Goal: Task Accomplishment & Management: Manage account settings

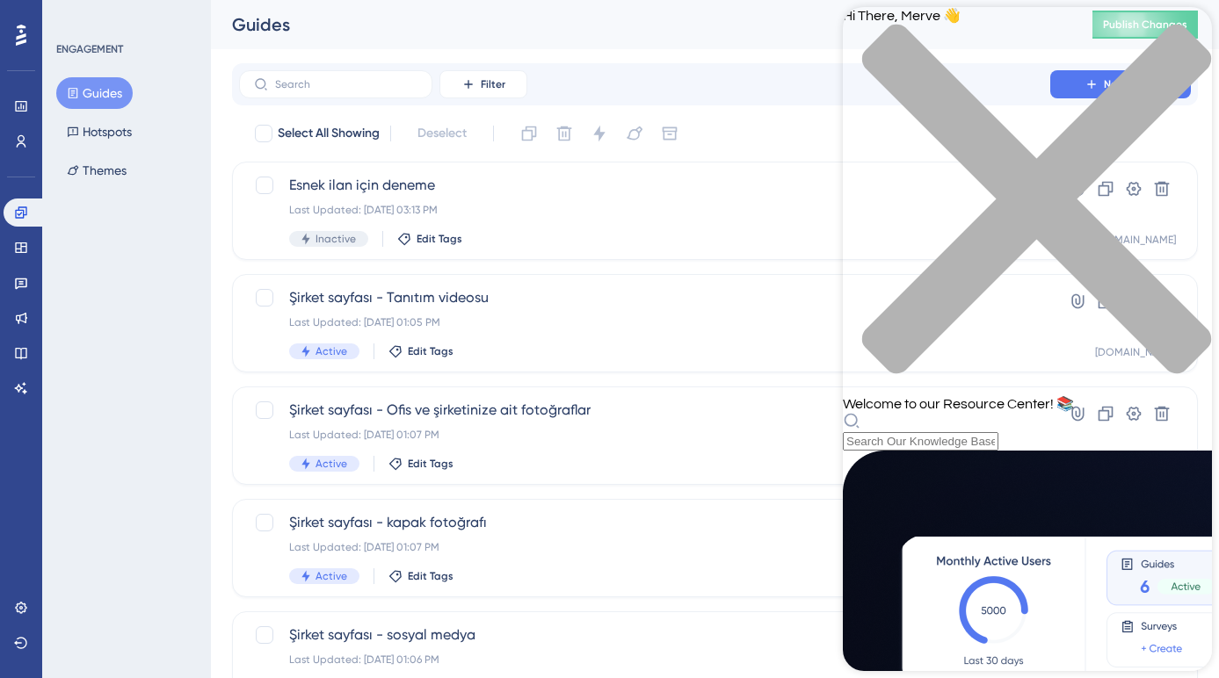
click at [998, 412] on div "Resource Center Header" at bounding box center [1027, 431] width 369 height 39
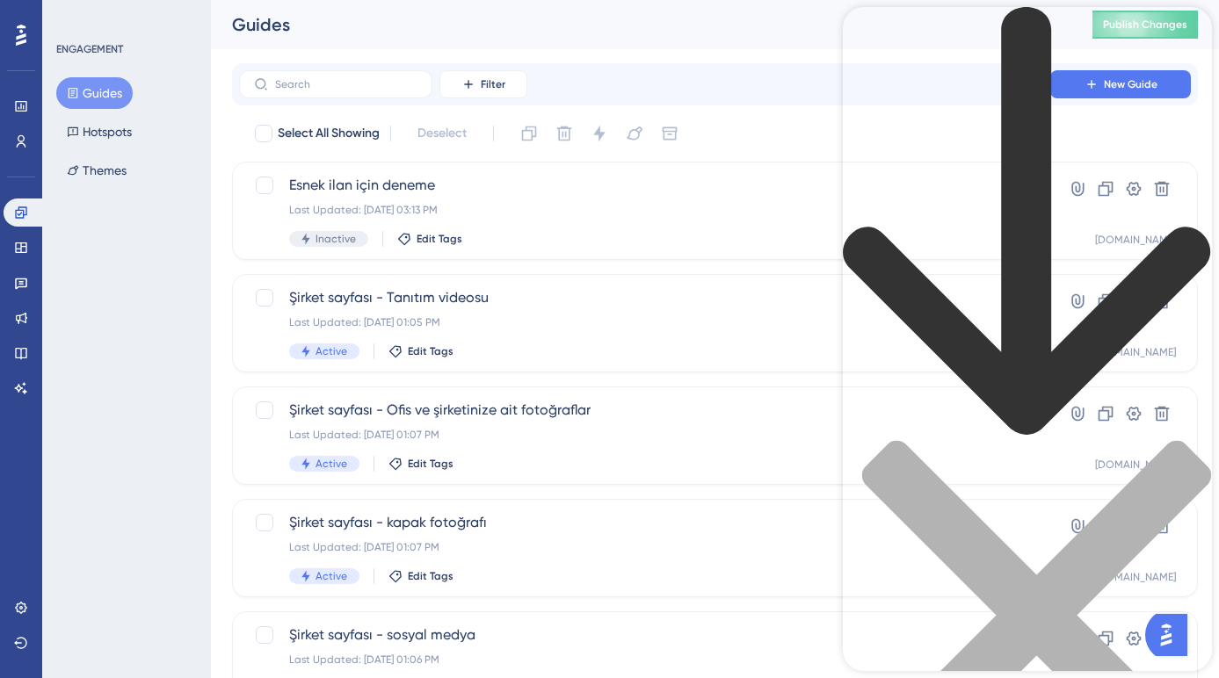
click at [998, 108] on div "Resource Center Header" at bounding box center [1027, 429] width 369 height 844
type input "video"
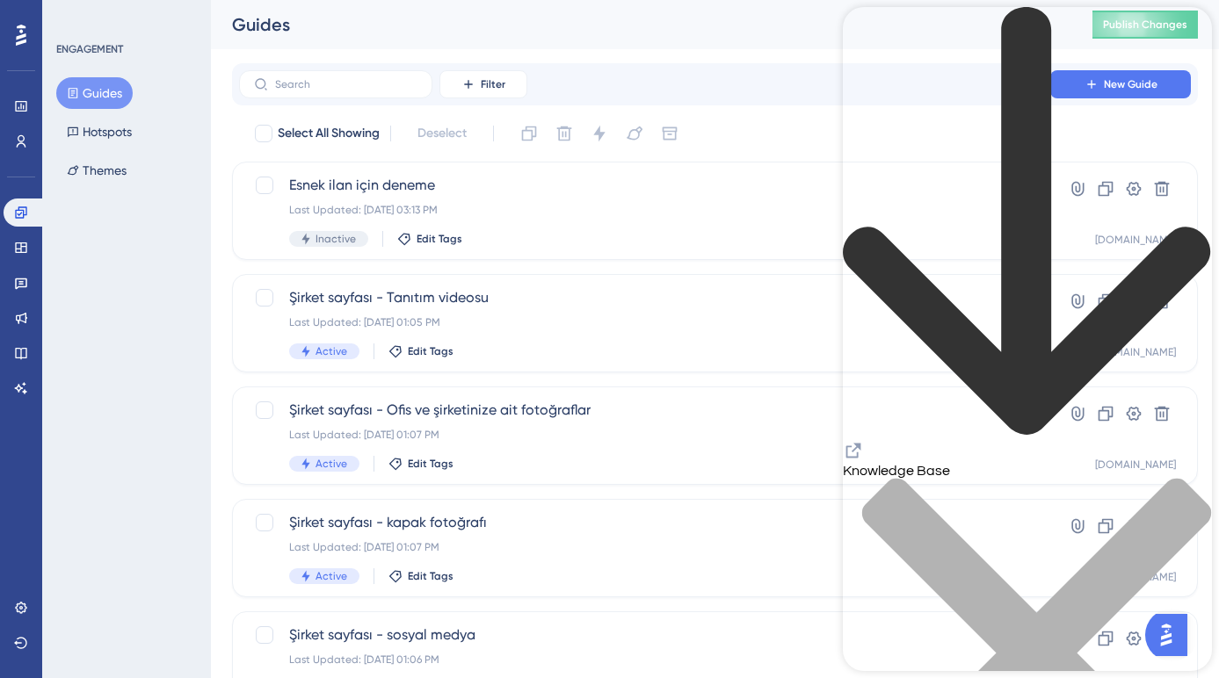
click at [861, 444] on icon "Resource Center Header" at bounding box center [853, 451] width 15 height 15
click at [816, 59] on div "Performance Users Engagement Widgets Feedback Product Updates Knowledge Base AI…" at bounding box center [715, 668] width 1008 height 1336
click at [1178, 478] on div "close resource center" at bounding box center [1027, 664] width 369 height 372
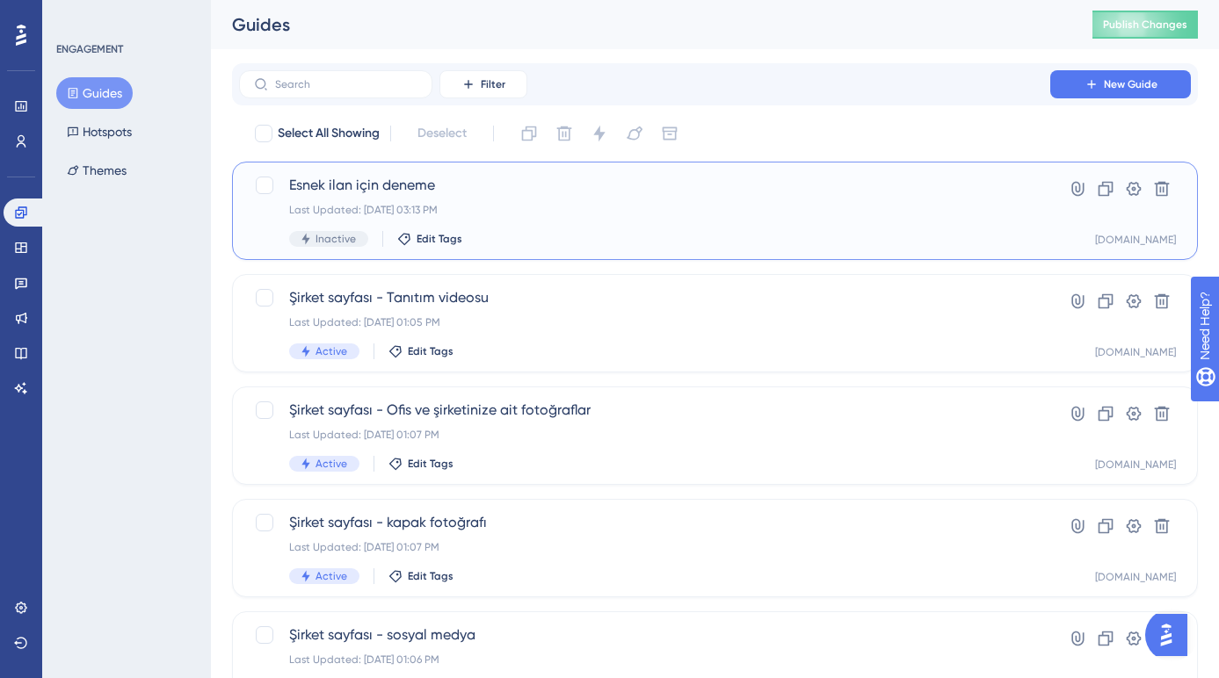
click at [490, 205] on div "Last Updated: Sep 08 2025, 03:13 PM" at bounding box center [644, 210] width 711 height 14
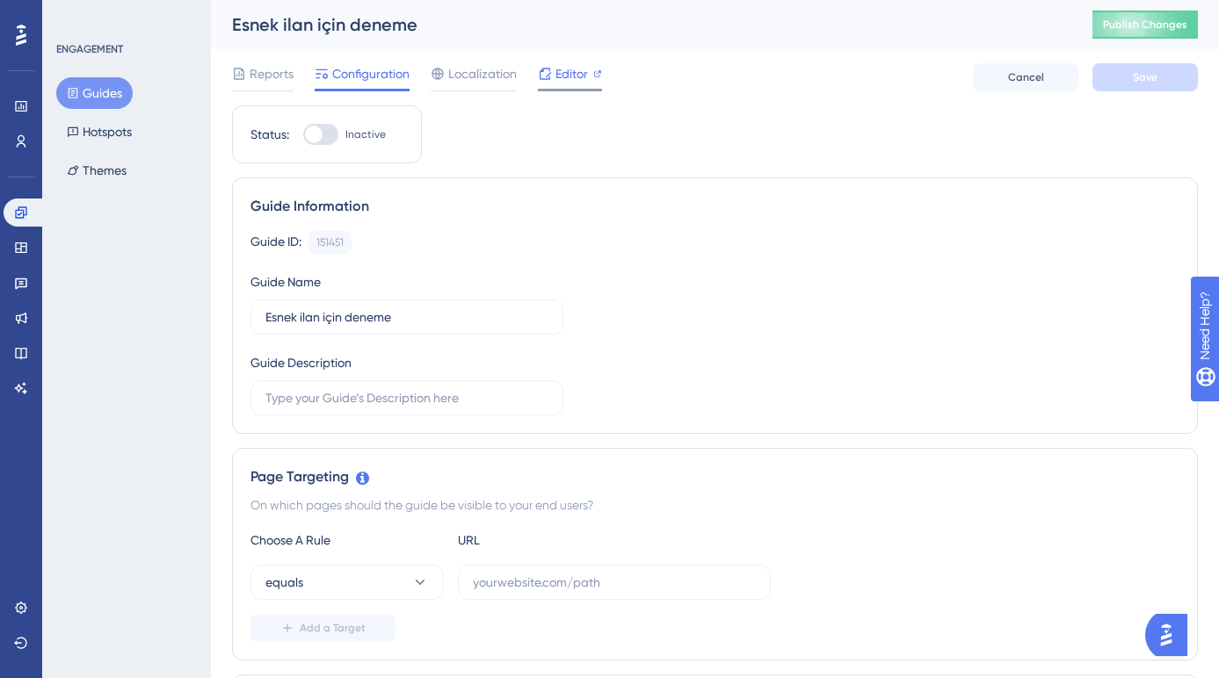
click at [585, 77] on span "Editor" at bounding box center [571, 73] width 33 height 21
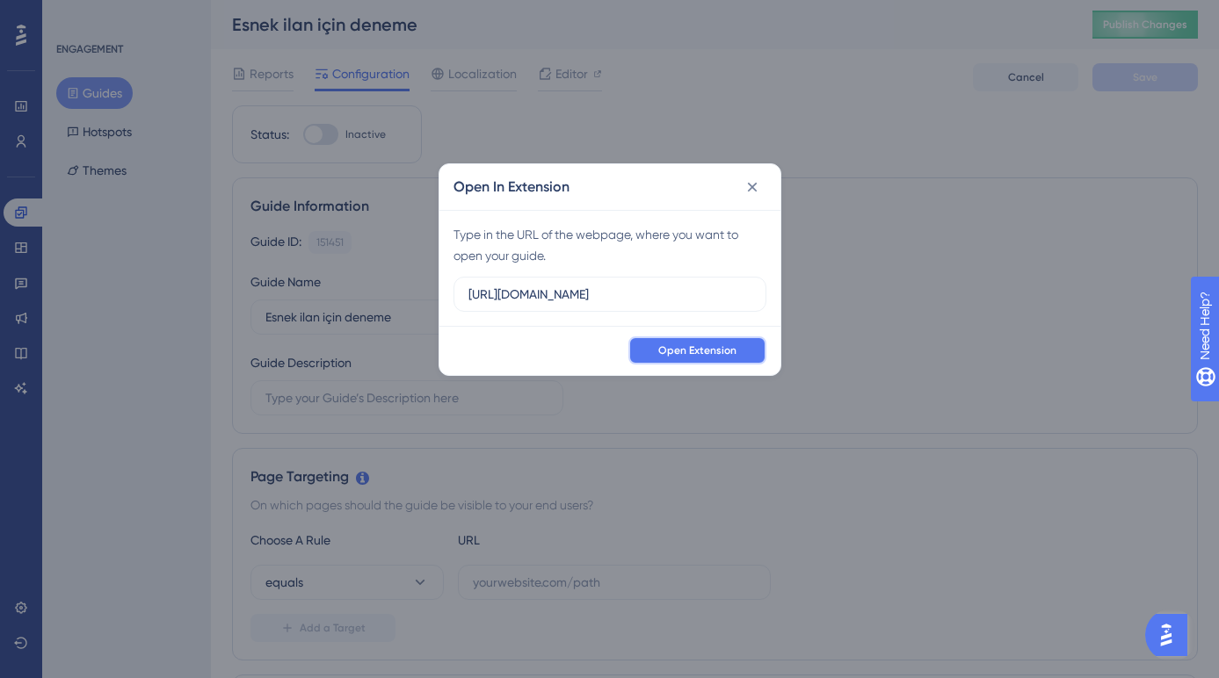
click at [691, 345] on span "Open Extension" at bounding box center [697, 351] width 78 height 14
click at [753, 185] on icon at bounding box center [752, 188] width 10 height 10
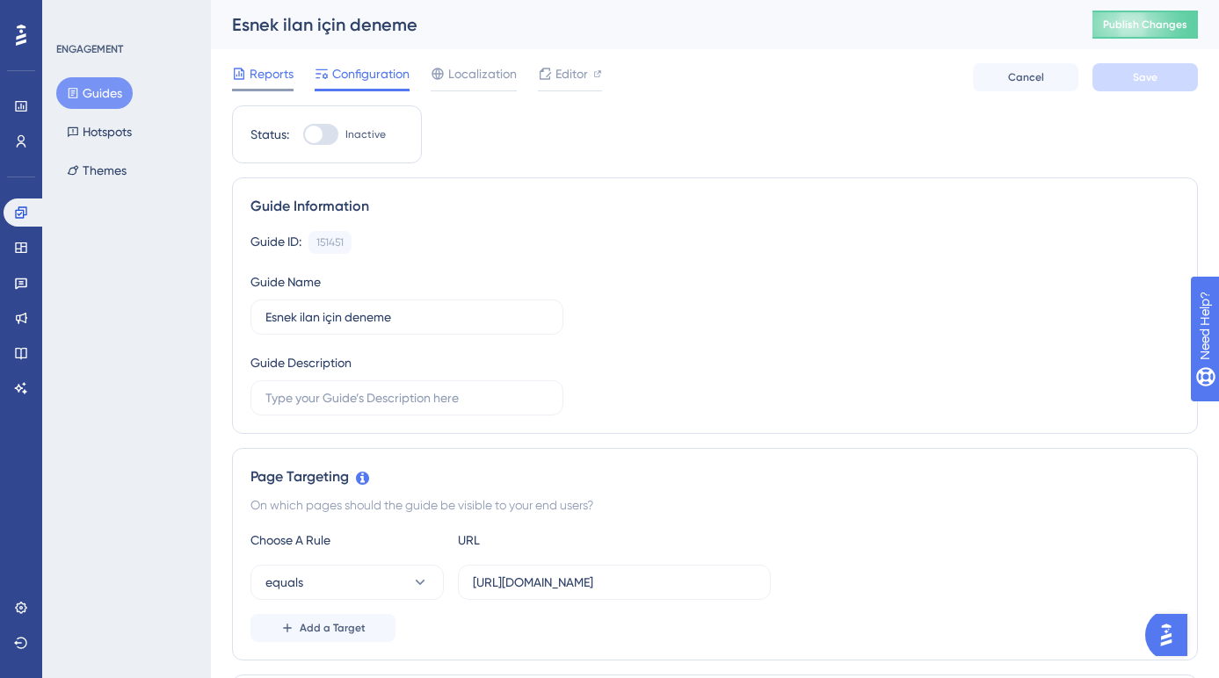
click at [276, 65] on span "Reports" at bounding box center [272, 73] width 44 height 21
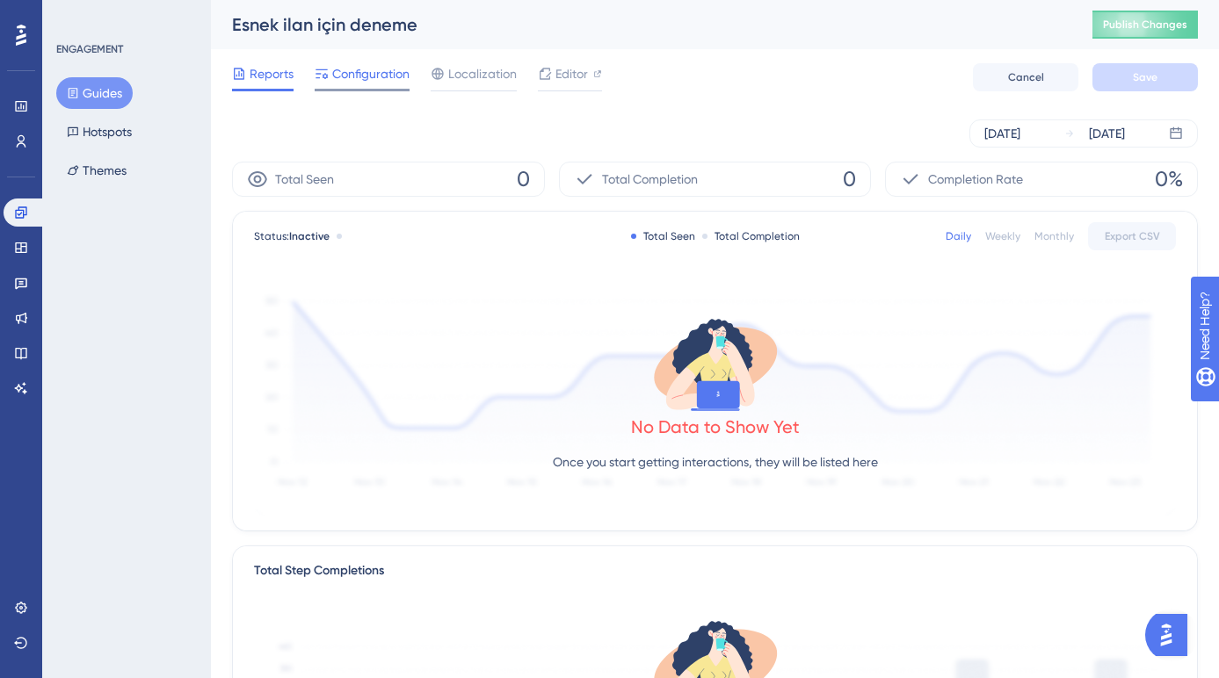
click at [339, 68] on span "Configuration" at bounding box center [370, 73] width 77 height 21
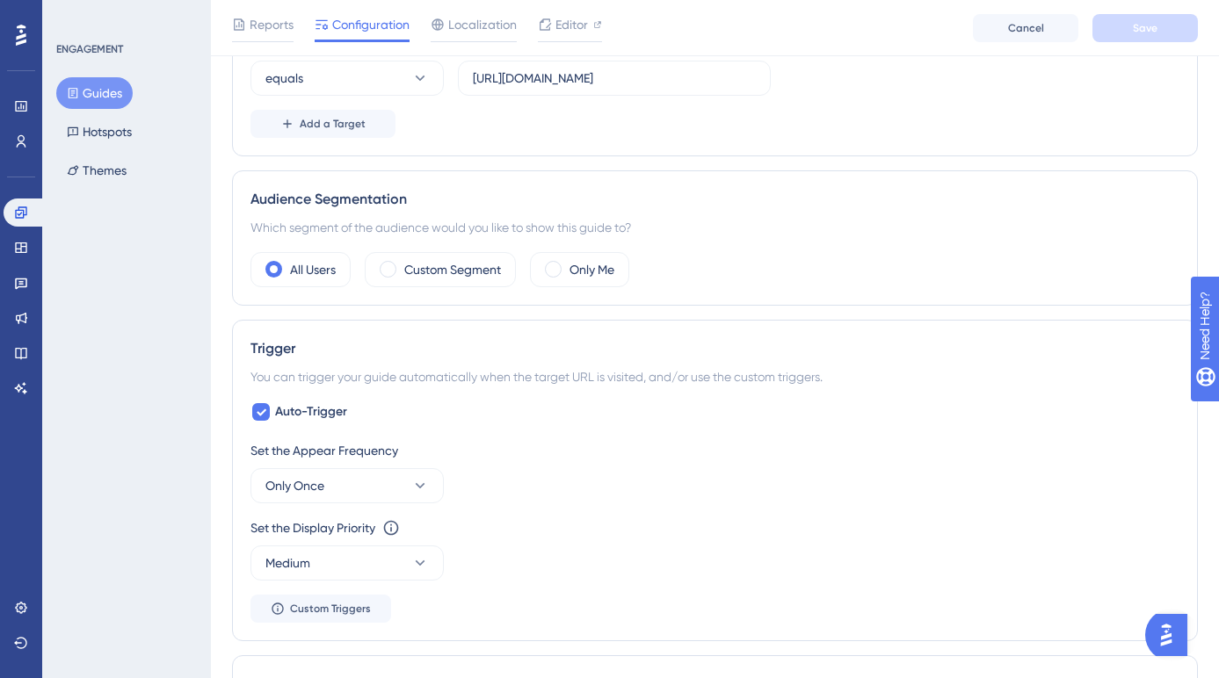
scroll to position [510, 0]
click at [557, 272] on span at bounding box center [553, 271] width 17 height 17
click at [567, 265] on input "radio" at bounding box center [567, 265] width 0 height 0
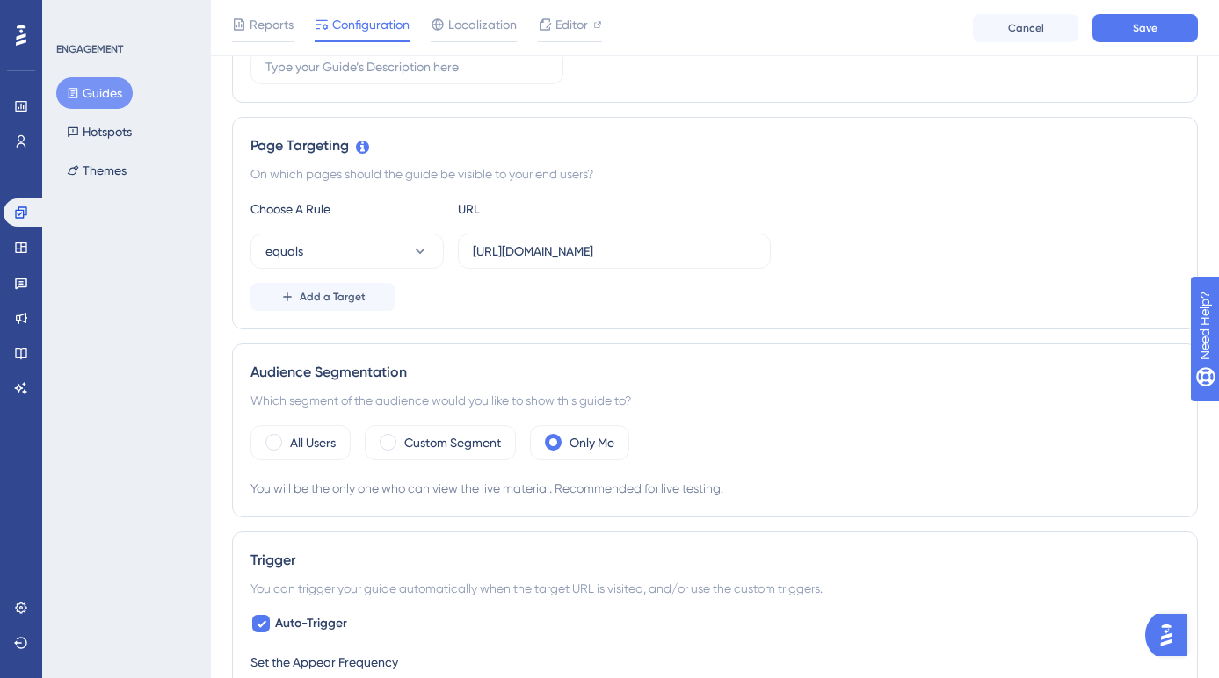
scroll to position [154, 0]
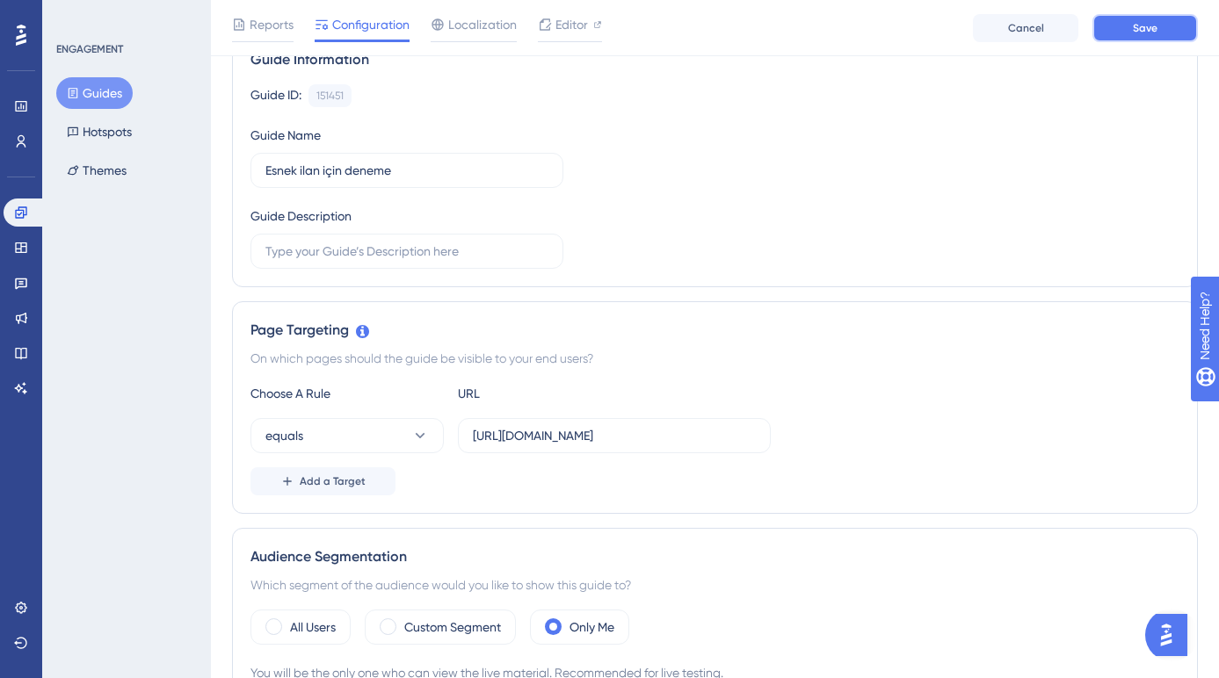
click at [1113, 40] on button "Save" at bounding box center [1144, 28] width 105 height 28
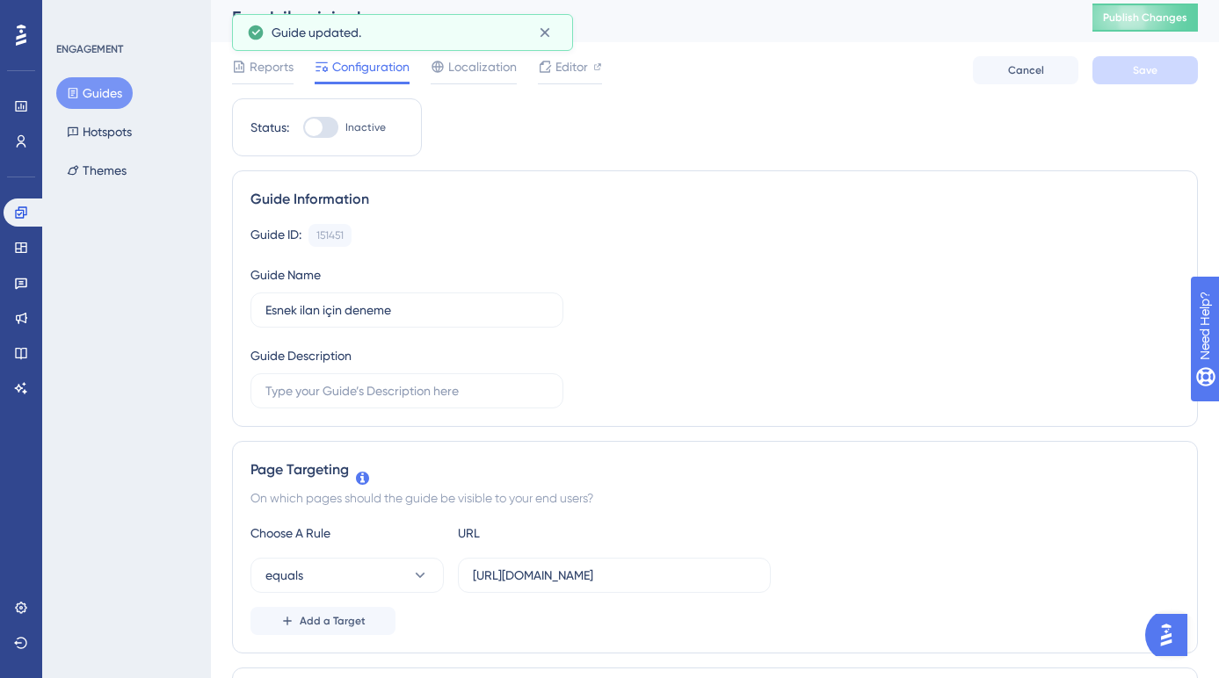
scroll to position [0, 0]
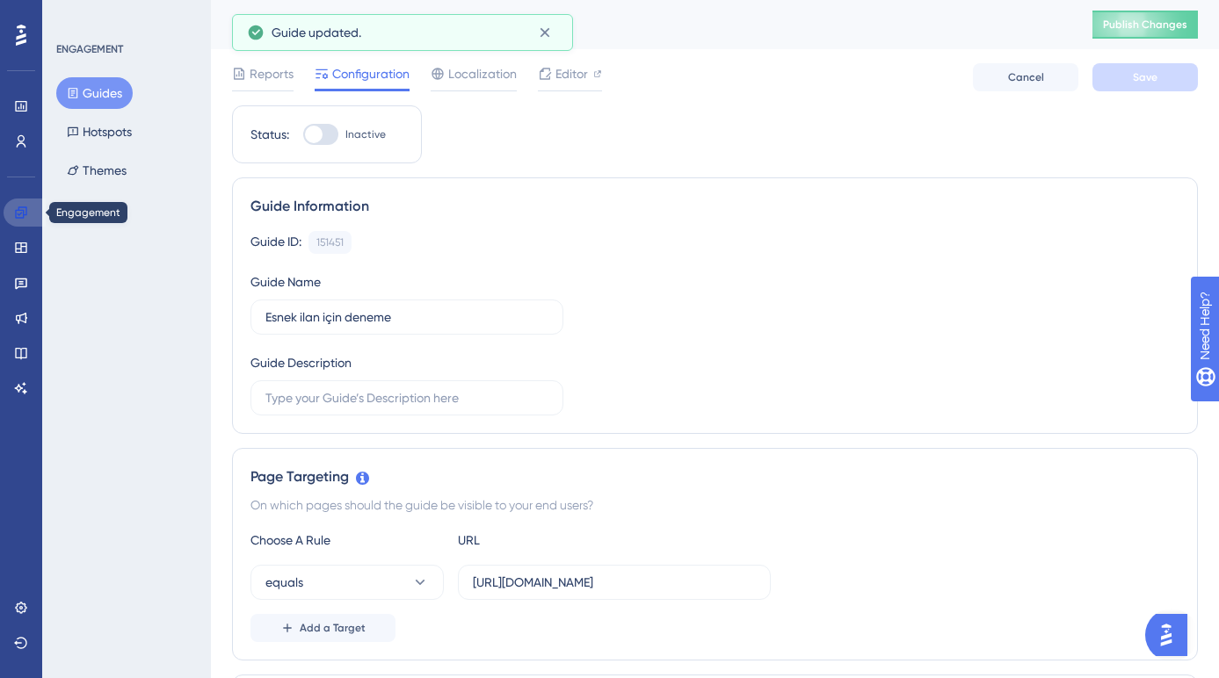
click at [25, 213] on icon at bounding box center [21, 213] width 14 height 14
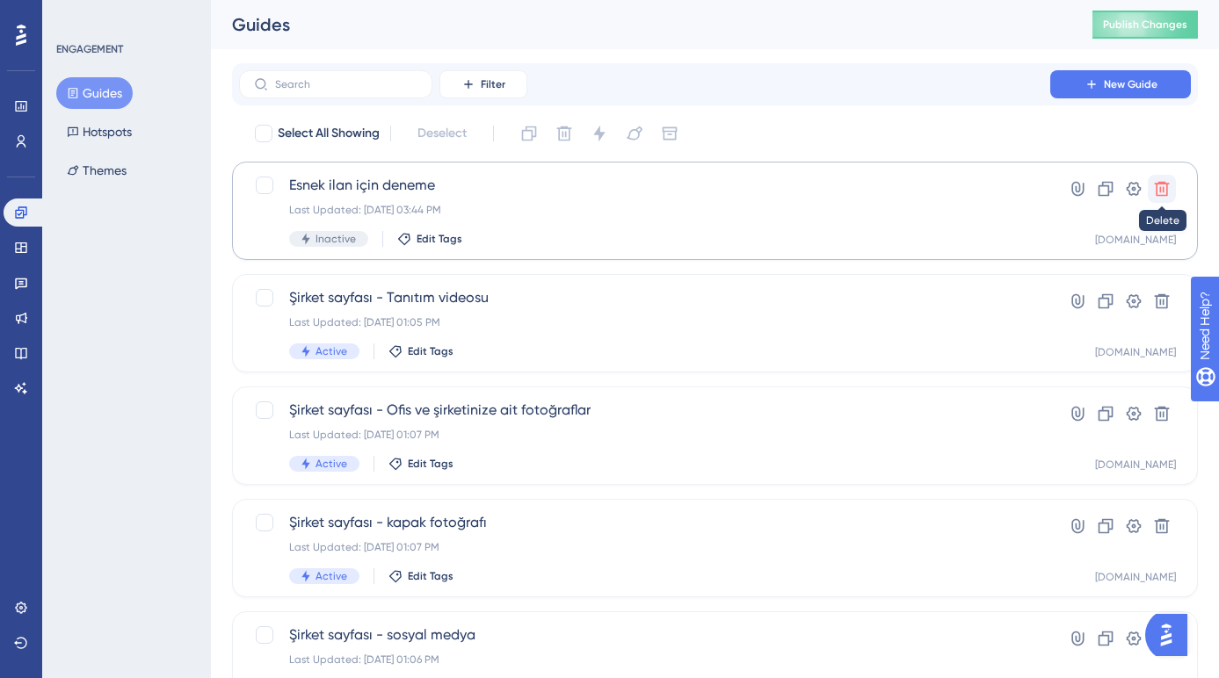
click at [1157, 185] on icon at bounding box center [1162, 189] width 15 height 15
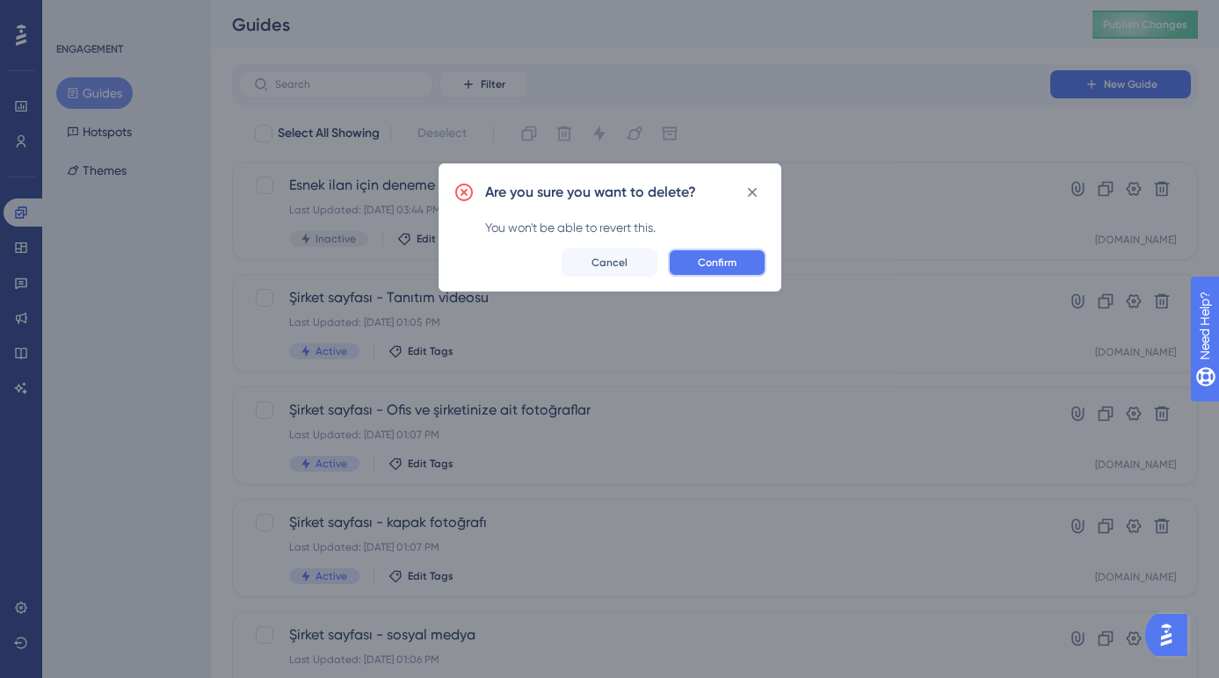
click at [735, 266] on span "Confirm" at bounding box center [717, 263] width 39 height 14
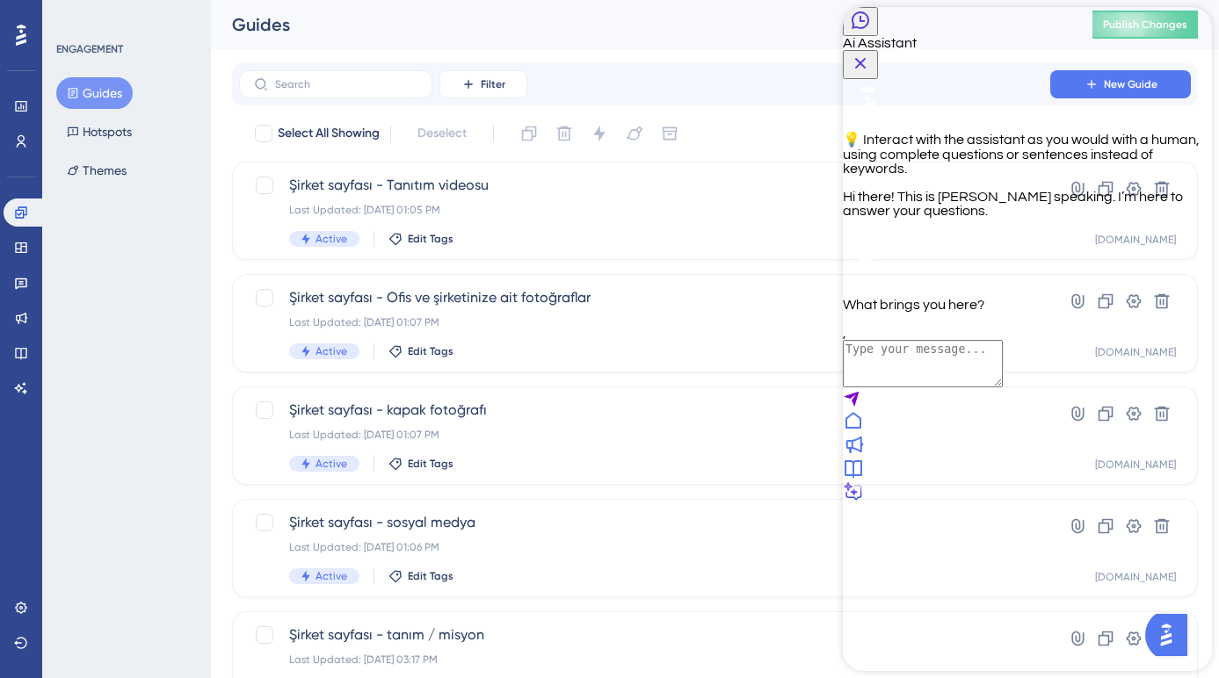
click at [954, 388] on textarea "AI Assistant Text Input" at bounding box center [923, 363] width 160 height 47
